Goal: Task Accomplishment & Management: Use online tool/utility

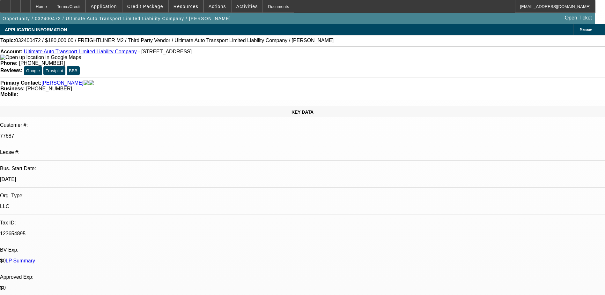
select select "0"
select select "2"
select select "0"
select select "6"
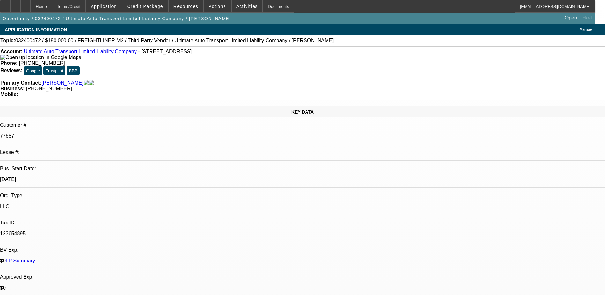
select select "0"
select select "2"
select select "0"
select select "6"
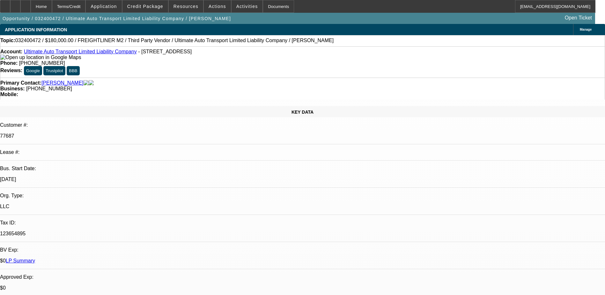
select select "0"
select select "2"
select select "0"
select select "6"
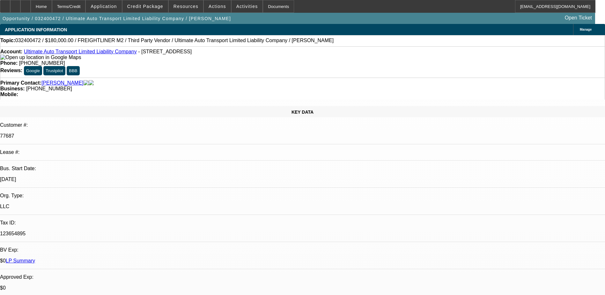
select select "0"
select select "2"
select select "0"
select select "6"
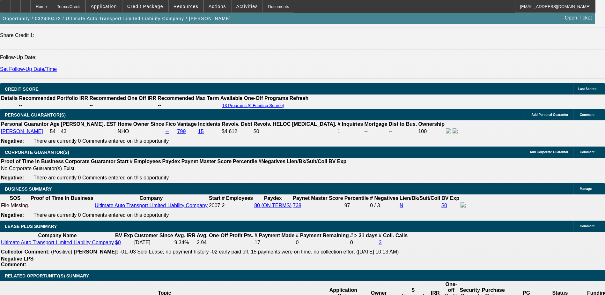
scroll to position [861, 0]
